Goal: Task Accomplishment & Management: Manage account settings

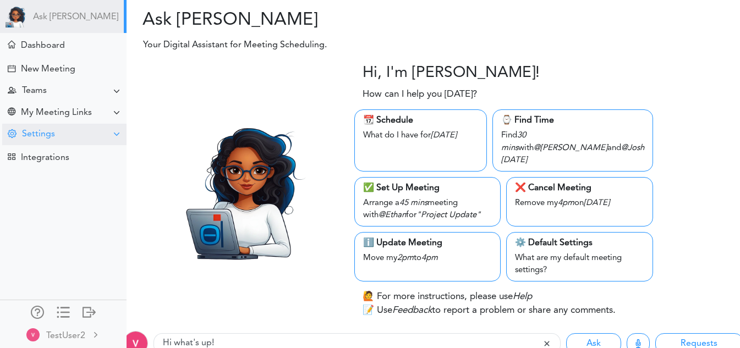
click at [87, 127] on div "Settings" at bounding box center [64, 134] width 124 height 21
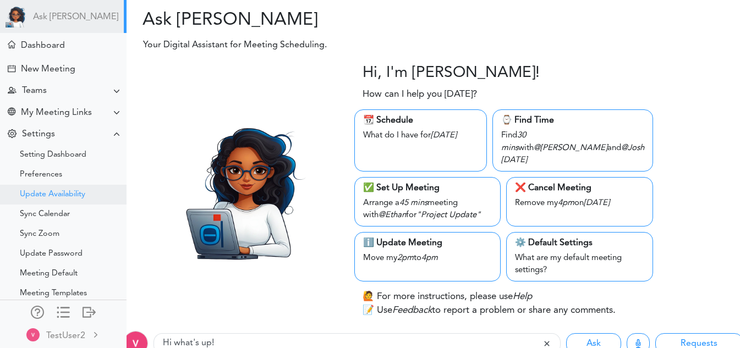
click at [81, 189] on div "Update Availability" at bounding box center [63, 195] width 127 height 20
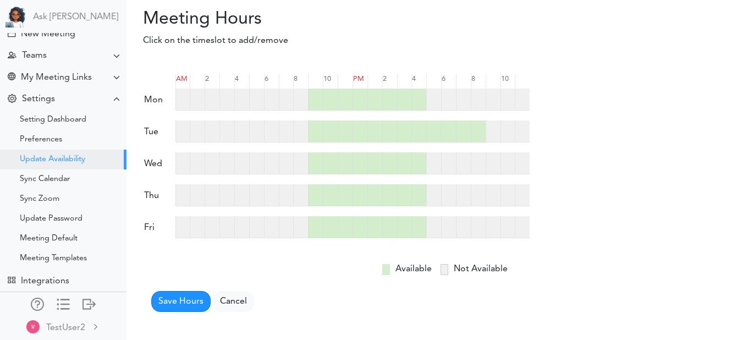
scroll to position [43, 0]
click at [435, 100] on div at bounding box center [433, 100] width 15 height 22
click at [449, 96] on div at bounding box center [448, 100] width 15 height 22
click at [457, 99] on div at bounding box center [463, 100] width 15 height 22
click at [478, 99] on div at bounding box center [478, 100] width 15 height 22
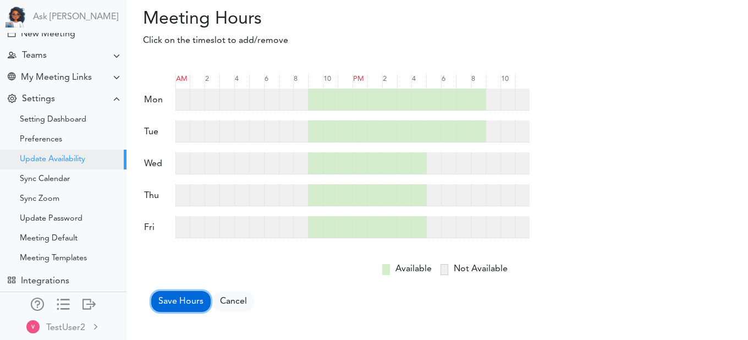
click at [193, 303] on button "Save Hours" at bounding box center [180, 301] width 59 height 21
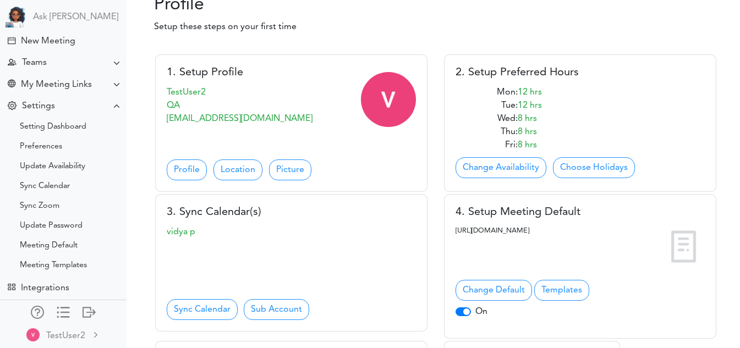
scroll to position [82, 0]
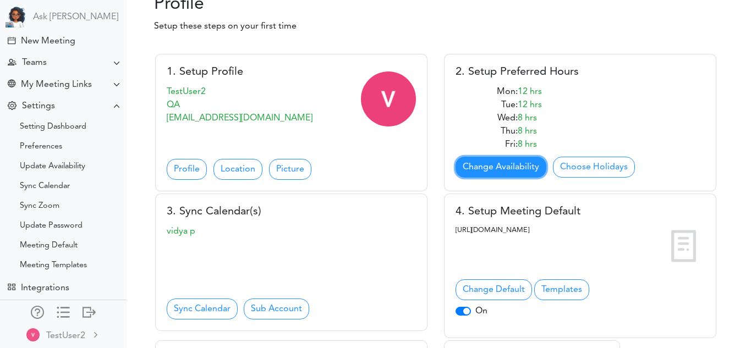
click at [462, 177] on link "Change Availability" at bounding box center [501, 167] width 91 height 21
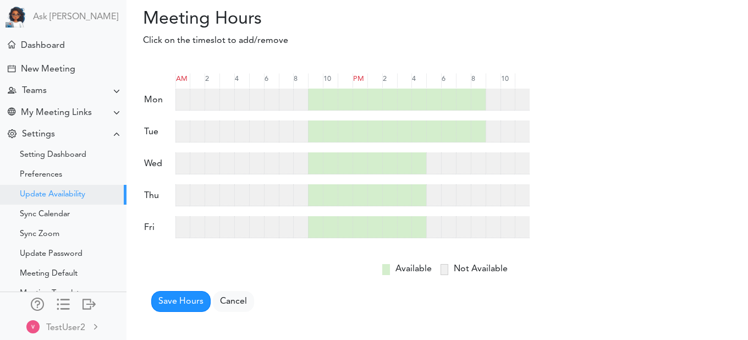
scroll to position [43, 0]
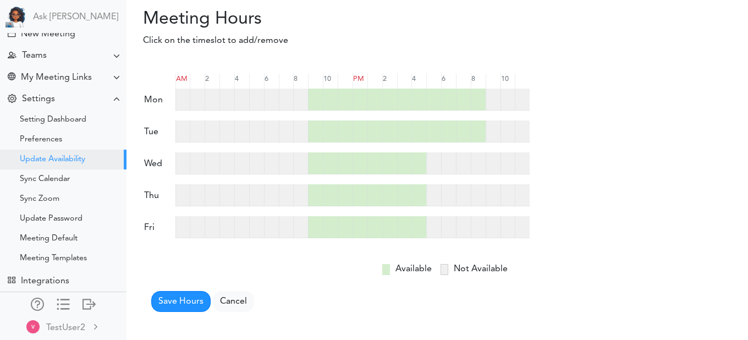
click at [188, 47] on p "Click on the timeslot to add/remove" at bounding box center [344, 40] width 435 height 13
click at [502, 299] on div "Save Hours Cancel" at bounding box center [336, 300] width 387 height 23
